Goal: Task Accomplishment & Management: Manage account settings

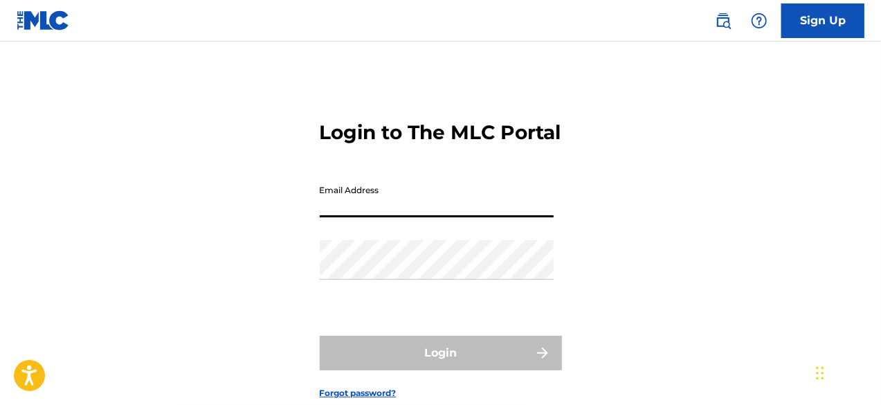
click at [397, 217] on input "Email Address" at bounding box center [437, 197] width 234 height 39
type input "[PERSON_NAME][EMAIL_ADDRESS][DOMAIN_NAME]"
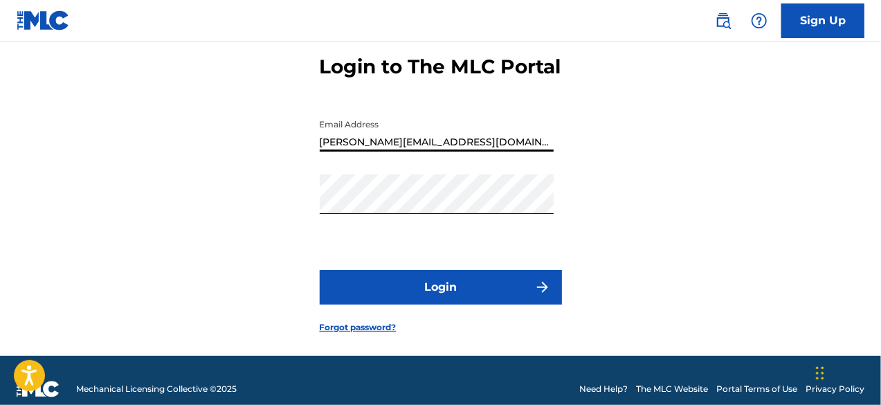
scroll to position [72, 0]
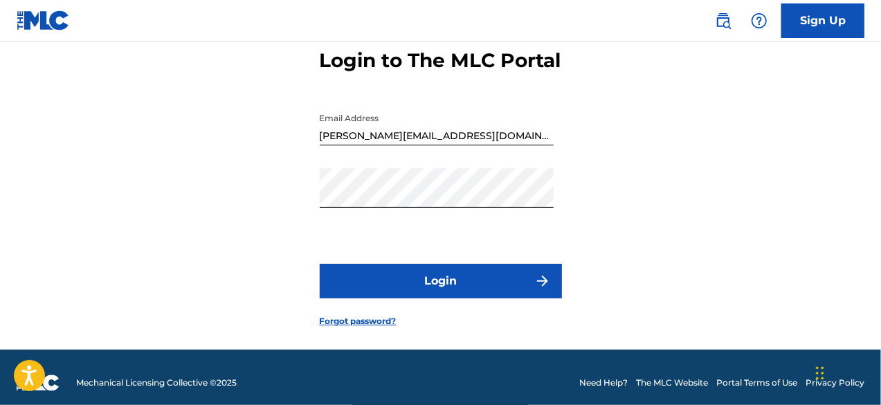
click at [415, 298] on button "Login" at bounding box center [441, 281] width 242 height 35
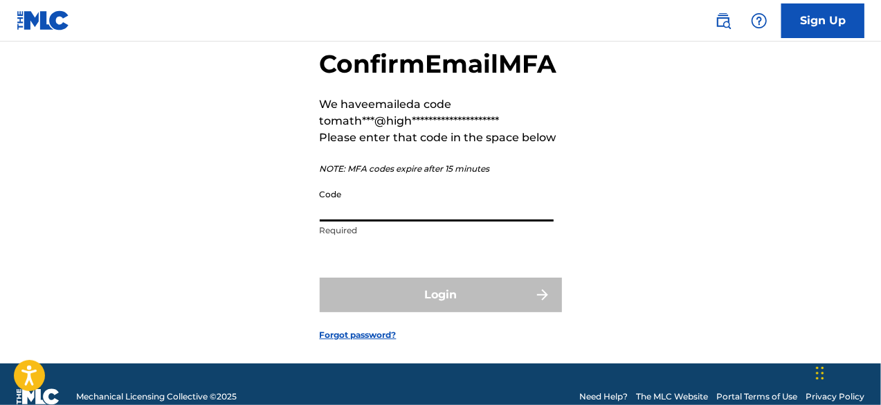
click at [400, 221] on input "Code" at bounding box center [437, 201] width 234 height 39
paste input "792451"
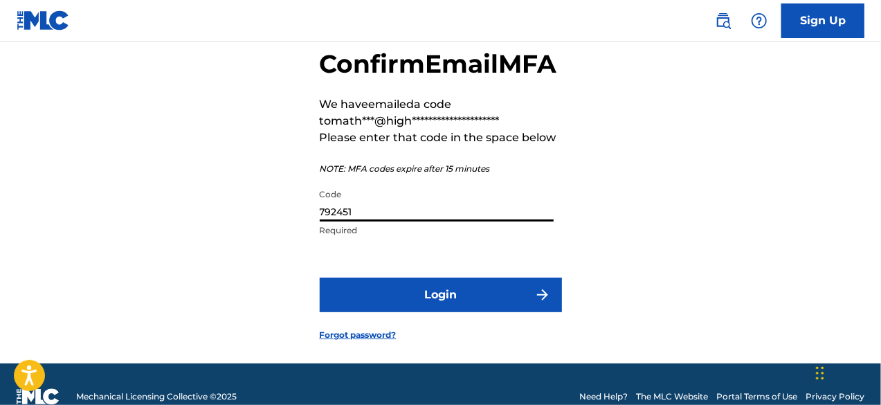
type input "792451"
click at [451, 312] on button "Login" at bounding box center [441, 294] width 242 height 35
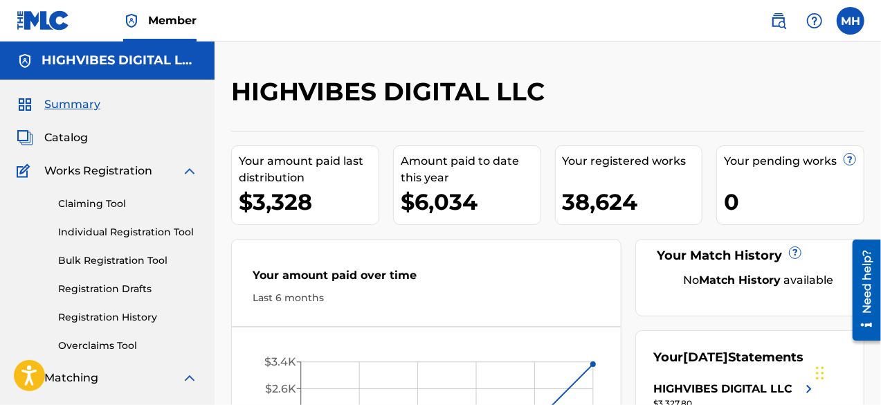
click at [86, 314] on link "Registration History" at bounding box center [128, 317] width 140 height 15
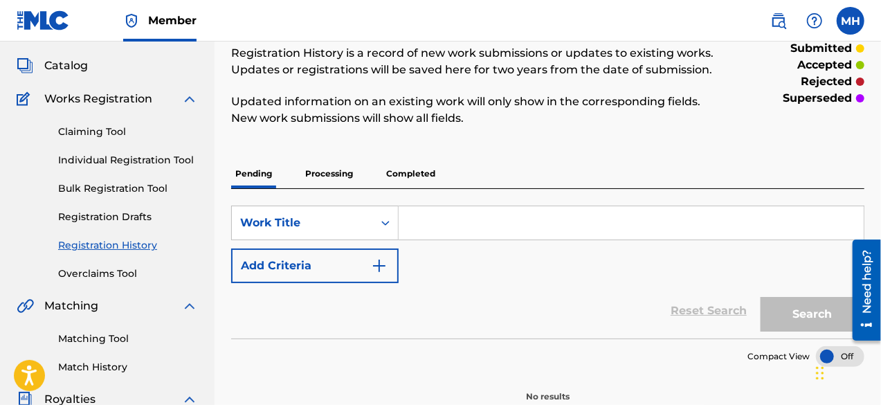
scroll to position [75, 0]
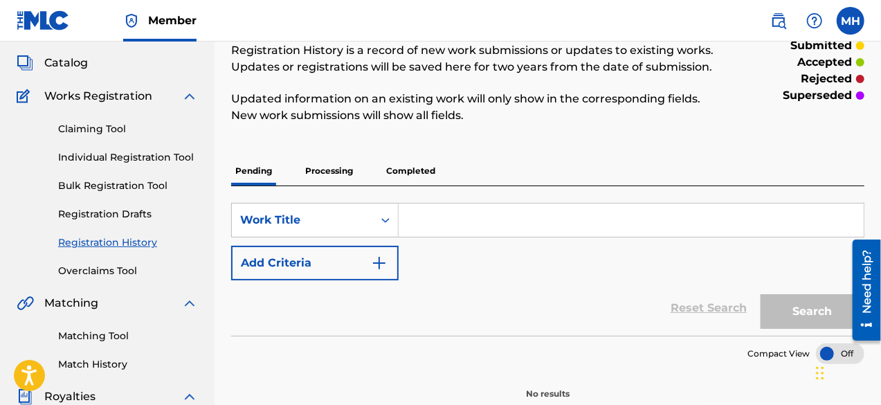
click at [338, 174] on p "Processing" at bounding box center [329, 170] width 56 height 29
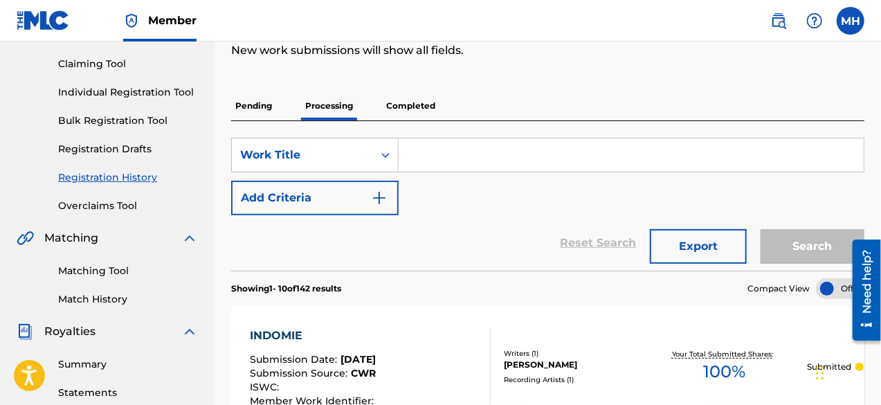
scroll to position [112, 0]
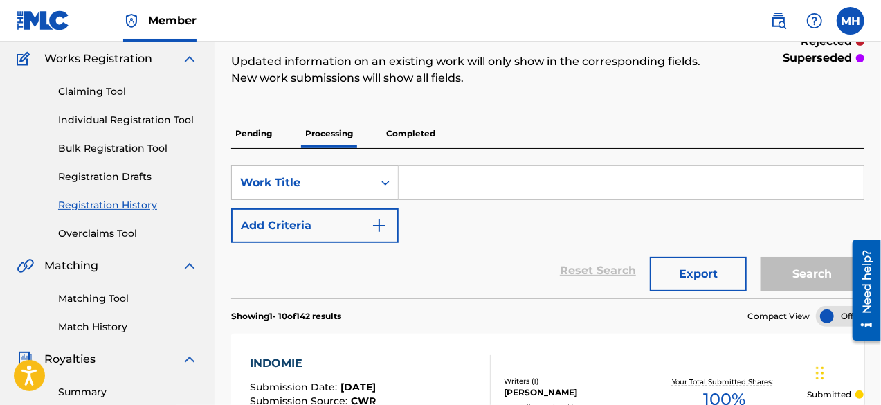
click at [406, 133] on p "Completed" at bounding box center [410, 133] width 57 height 29
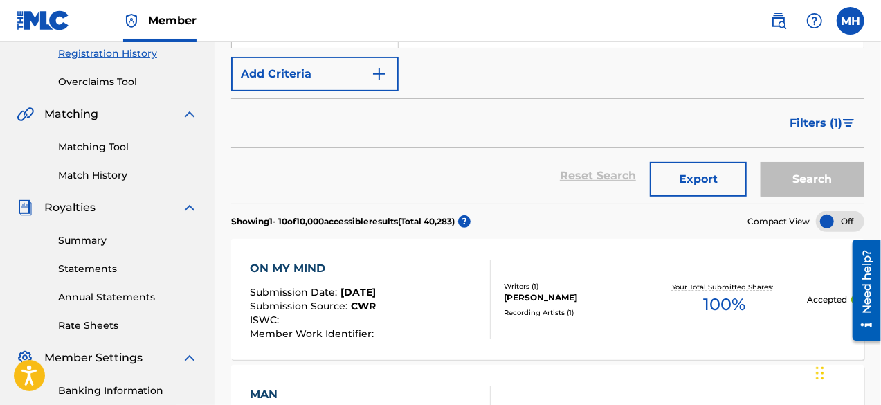
scroll to position [264, 0]
click at [829, 125] on span "Filters ( 1 )" at bounding box center [815, 122] width 53 height 17
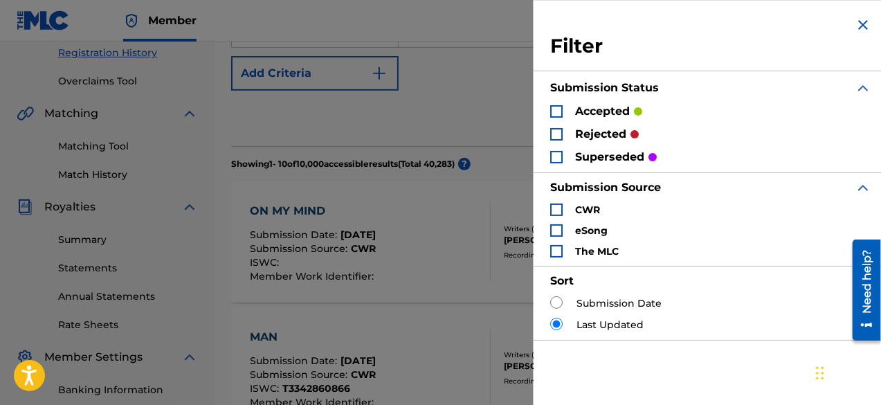
click at [596, 129] on p "rejected" at bounding box center [600, 134] width 51 height 17
click at [553, 130] on div "Search Form" at bounding box center [556, 134] width 12 height 12
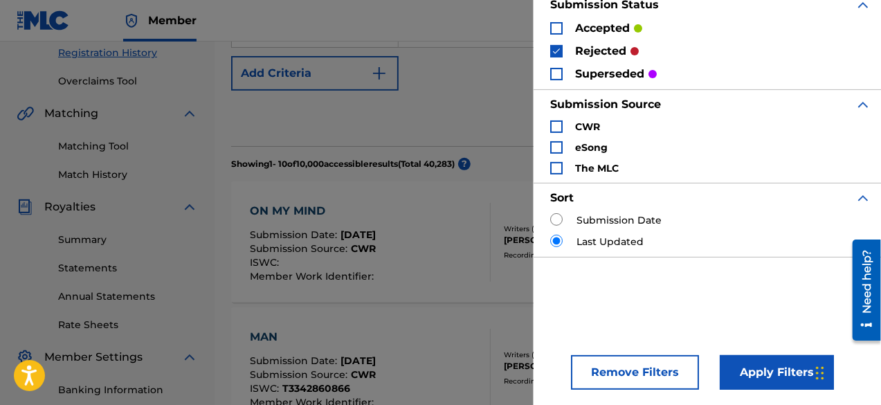
click at [756, 363] on button "Apply Filters" at bounding box center [777, 372] width 114 height 35
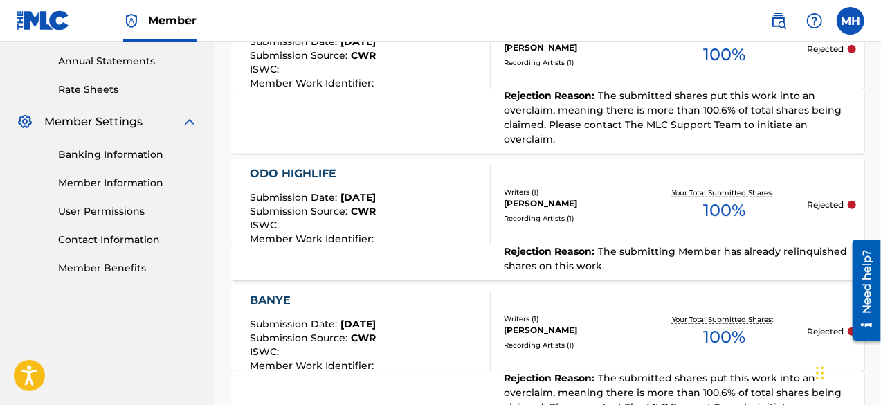
scroll to position [502, 0]
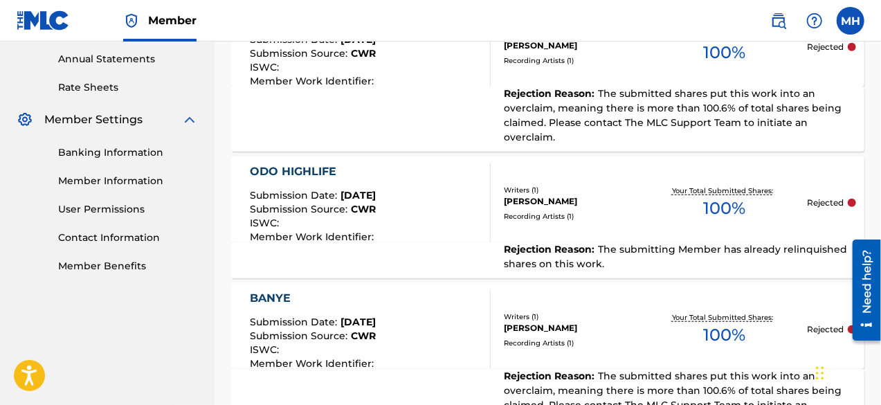
click at [73, 209] on link "User Permissions" at bounding box center [128, 209] width 140 height 15
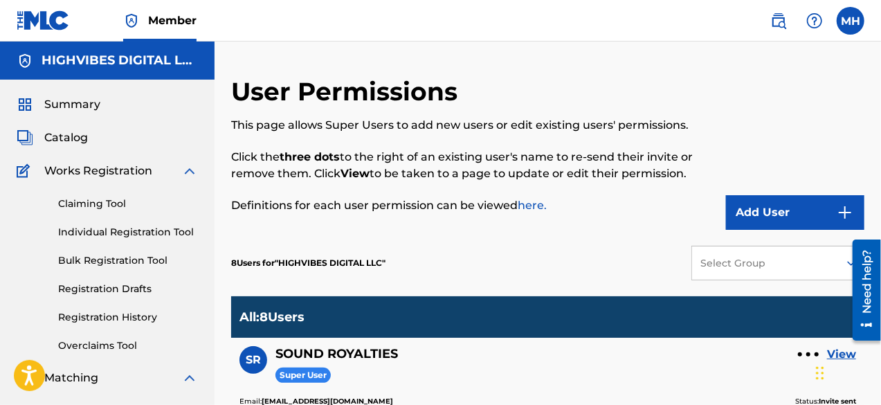
click at [73, 209] on link "Claiming Tool" at bounding box center [128, 203] width 140 height 15
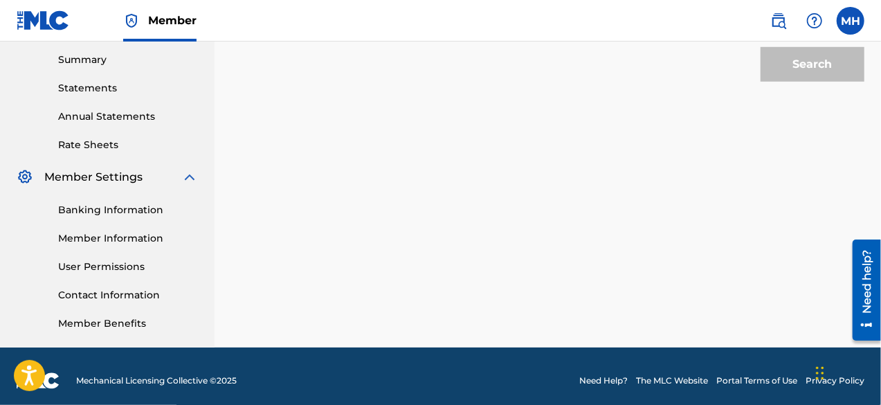
scroll to position [452, 0]
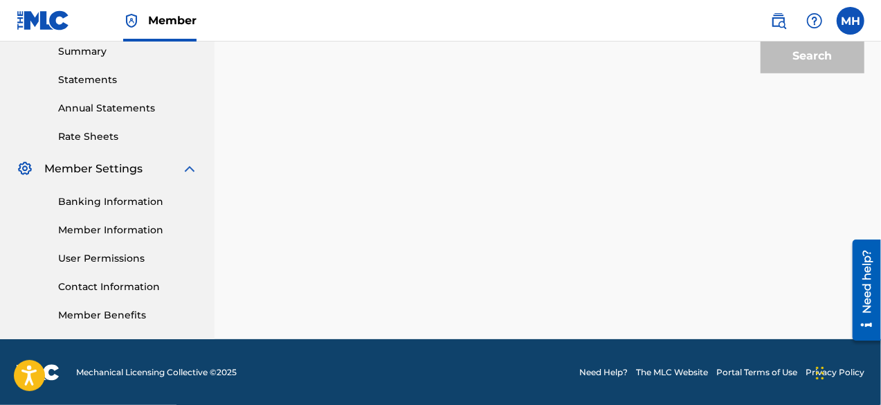
click at [104, 255] on link "User Permissions" at bounding box center [128, 258] width 140 height 15
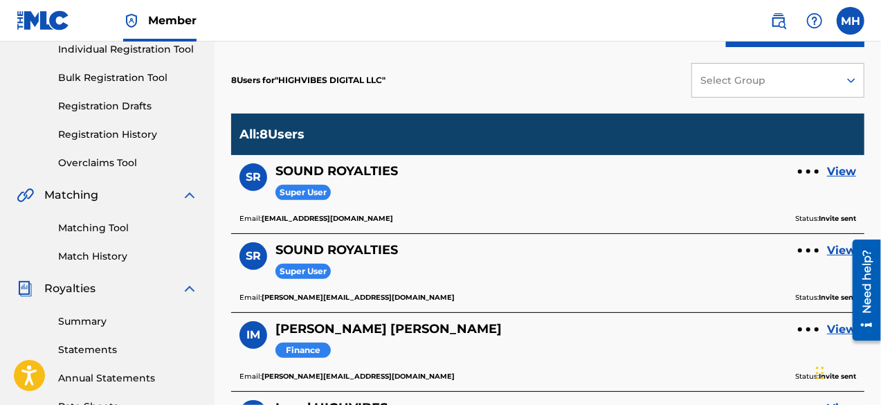
scroll to position [181, 0]
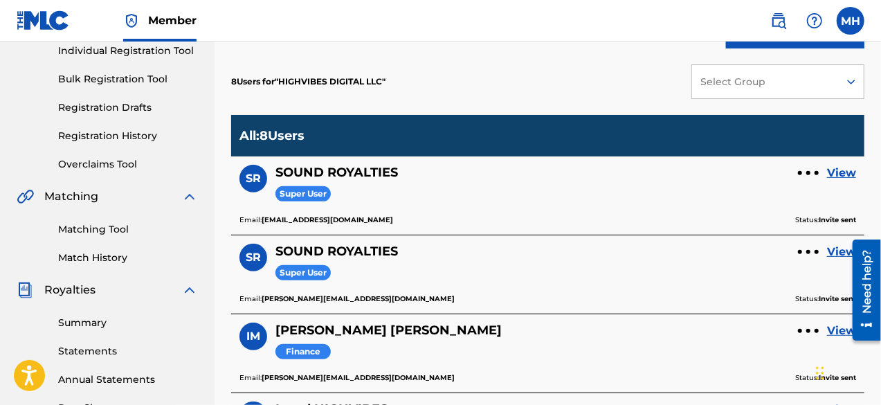
click at [502, 25] on nav "Member MH [PERSON_NAME] [PERSON_NAME][EMAIL_ADDRESS][DOMAIN_NAME] Notification …" at bounding box center [440, 21] width 881 height 42
